Goal: Navigation & Orientation: Find specific page/section

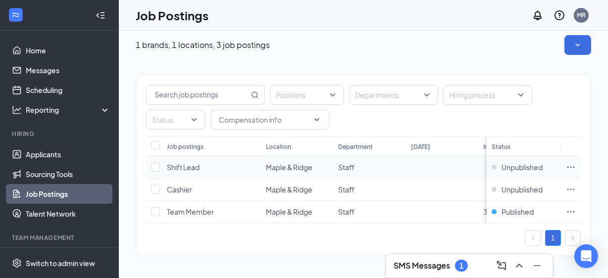
scroll to position [14, 0]
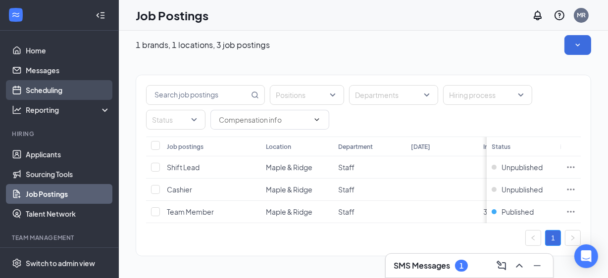
drag, startPoint x: 50, startPoint y: 87, endPoint x: 55, endPoint y: 84, distance: 6.5
click at [50, 87] on link "Scheduling" at bounding box center [68, 90] width 85 height 20
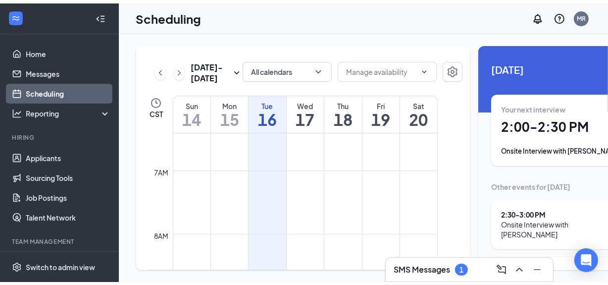
scroll to position [396, 0]
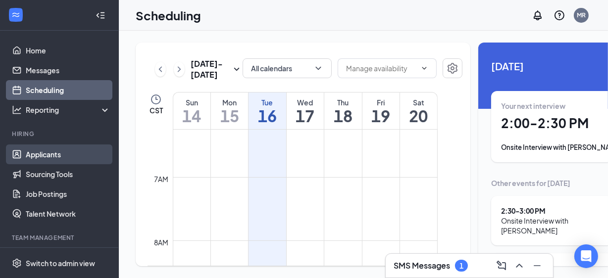
click at [46, 156] on link "Applicants" at bounding box center [68, 155] width 85 height 20
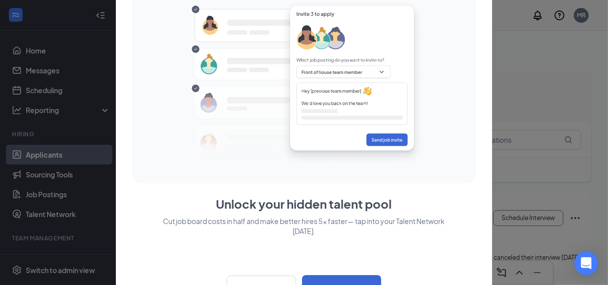
scroll to position [23, 0]
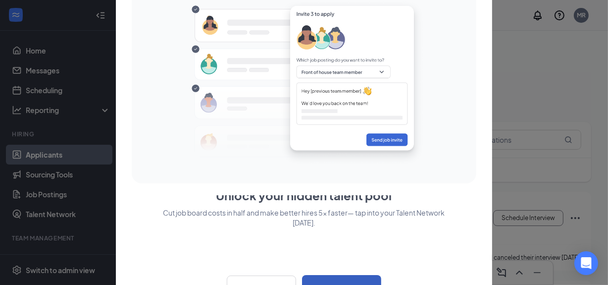
click at [338, 276] on button "Take me there" at bounding box center [341, 287] width 79 height 25
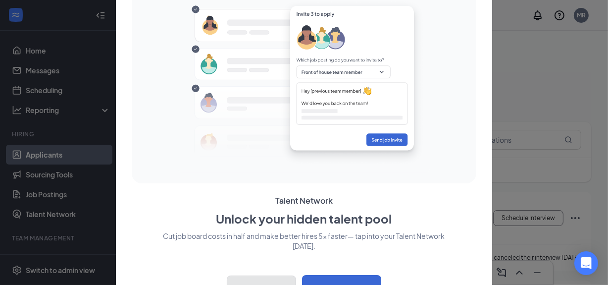
click at [254, 279] on button "Close" at bounding box center [261, 287] width 69 height 25
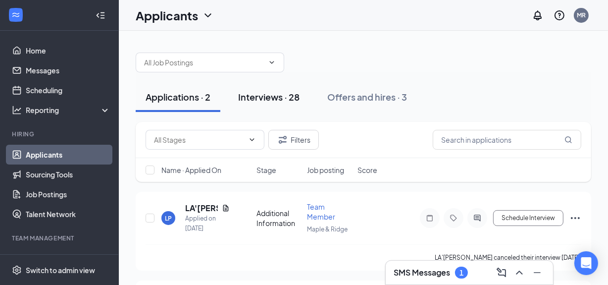
click at [269, 99] on div "Interviews · 28" at bounding box center [268, 97] width 61 height 12
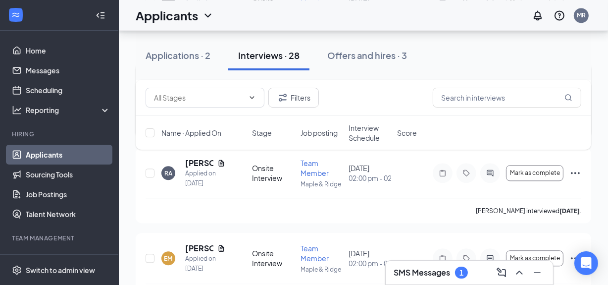
scroll to position [1941, 0]
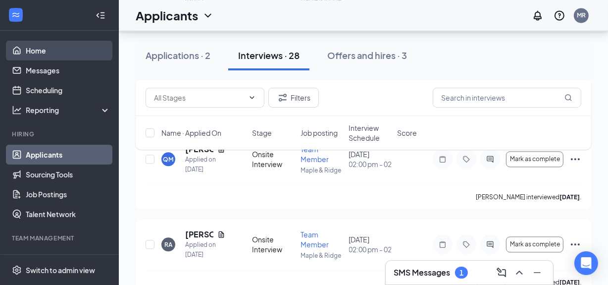
click at [45, 48] on link "Home" at bounding box center [68, 51] width 85 height 20
